Goal: Transaction & Acquisition: Purchase product/service

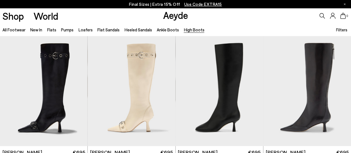
click at [279, 17] on div "0" at bounding box center [292, 15] width 117 height 15
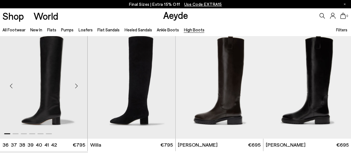
scroll to position [139, 0]
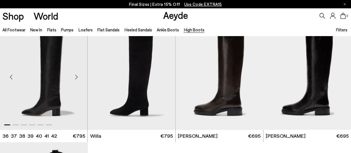
drag, startPoint x: 38, startPoint y: 74, endPoint x: 11, endPoint y: 78, distance: 27.4
click at [11, 78] on div "Previous slide" at bounding box center [11, 77] width 17 height 17
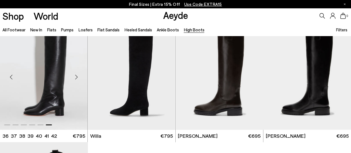
click at [11, 77] on div "Previous slide" at bounding box center [11, 77] width 17 height 17
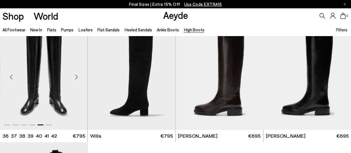
click at [11, 77] on div "Previous slide" at bounding box center [11, 77] width 17 height 17
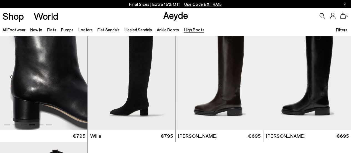
scroll to position [0, 0]
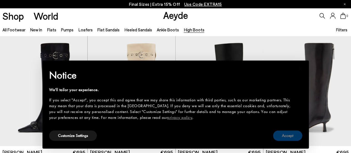
click at [285, 137] on button "Accept" at bounding box center [287, 135] width 29 height 10
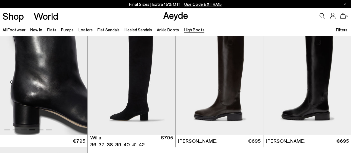
scroll to position [111, 0]
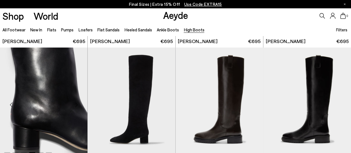
click at [55, 86] on img "4 / 6" at bounding box center [44, 102] width 88 height 110
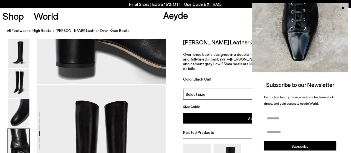
scroll to position [555, 0]
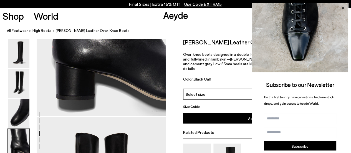
click at [343, 7] on icon at bounding box center [343, 8] width 3 height 3
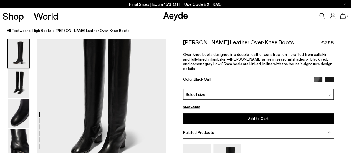
scroll to position [0, 0]
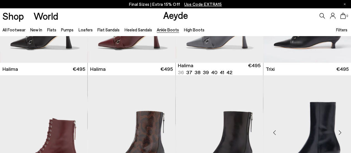
scroll to position [167, 0]
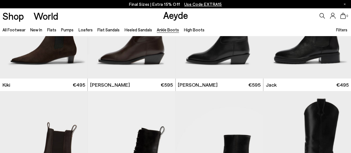
scroll to position [737, 0]
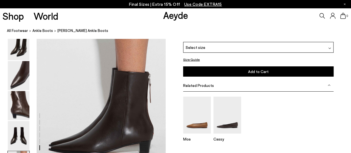
scroll to position [916, 0]
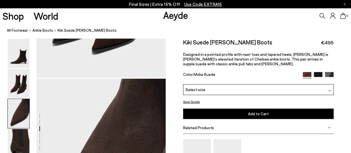
scroll to position [389, 0]
